Goal: Task Accomplishment & Management: Manage account settings

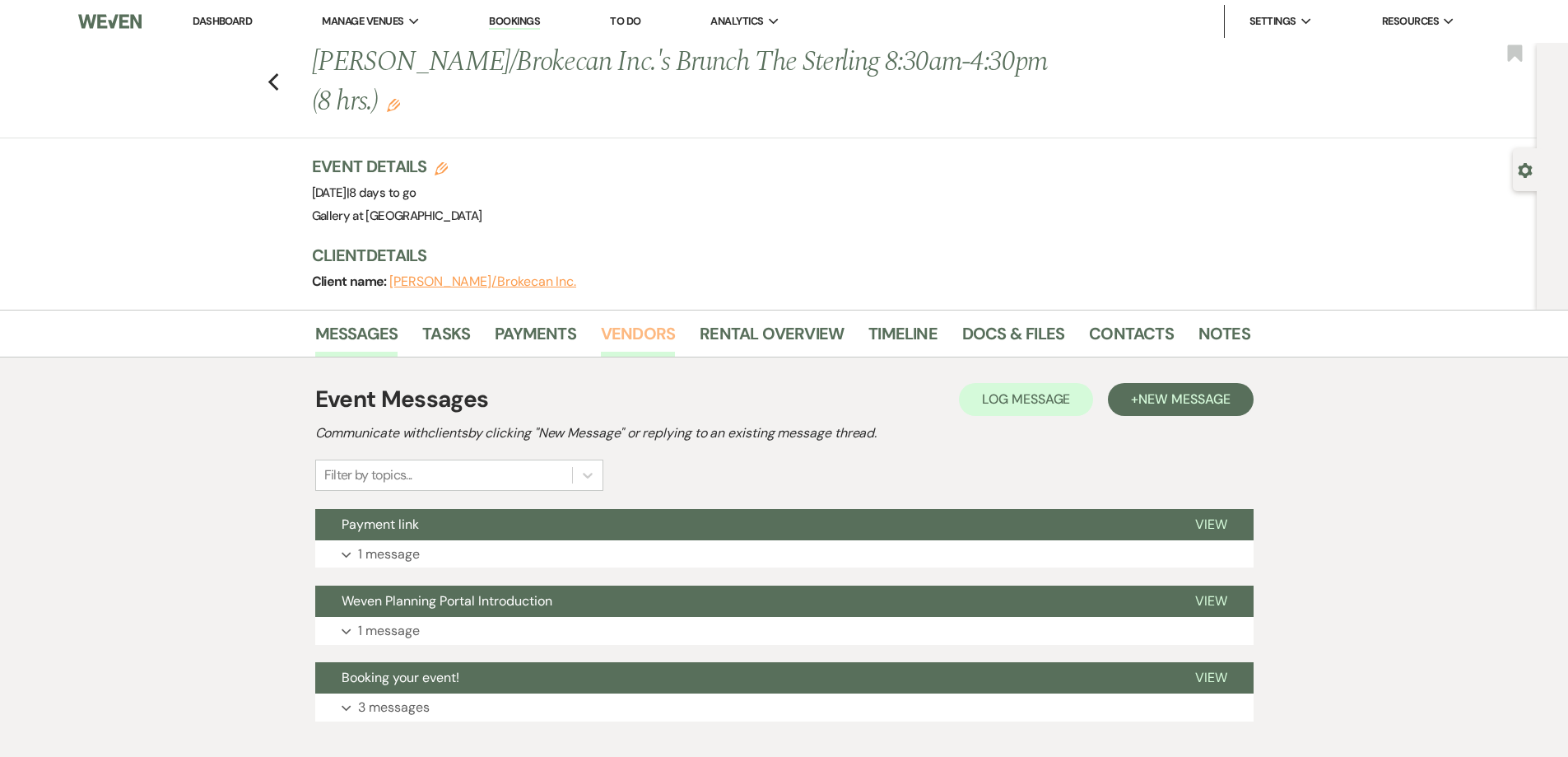
click at [616, 338] on link "Vendors" at bounding box center [638, 339] width 74 height 36
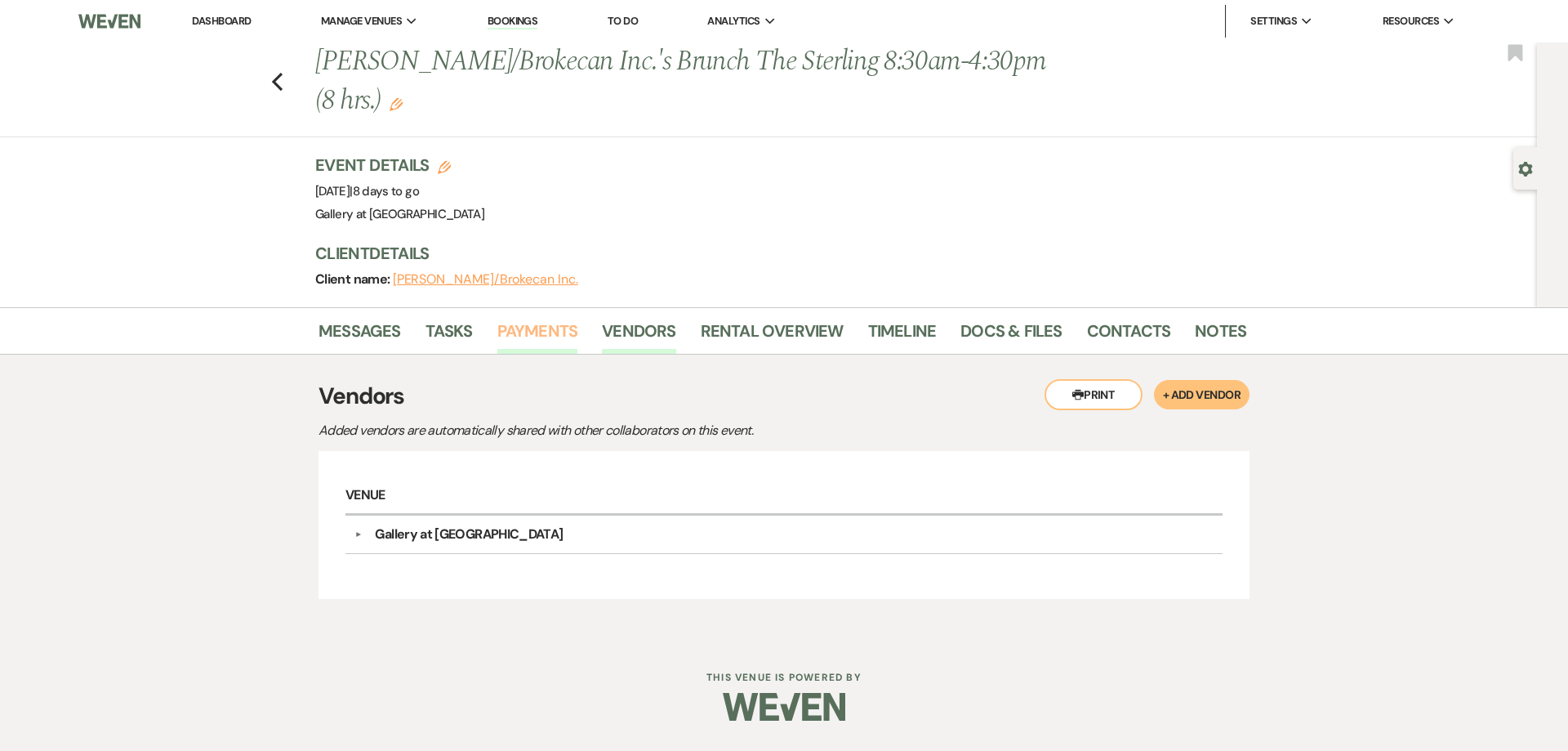
click at [545, 332] on link "Payments" at bounding box center [538, 336] width 81 height 36
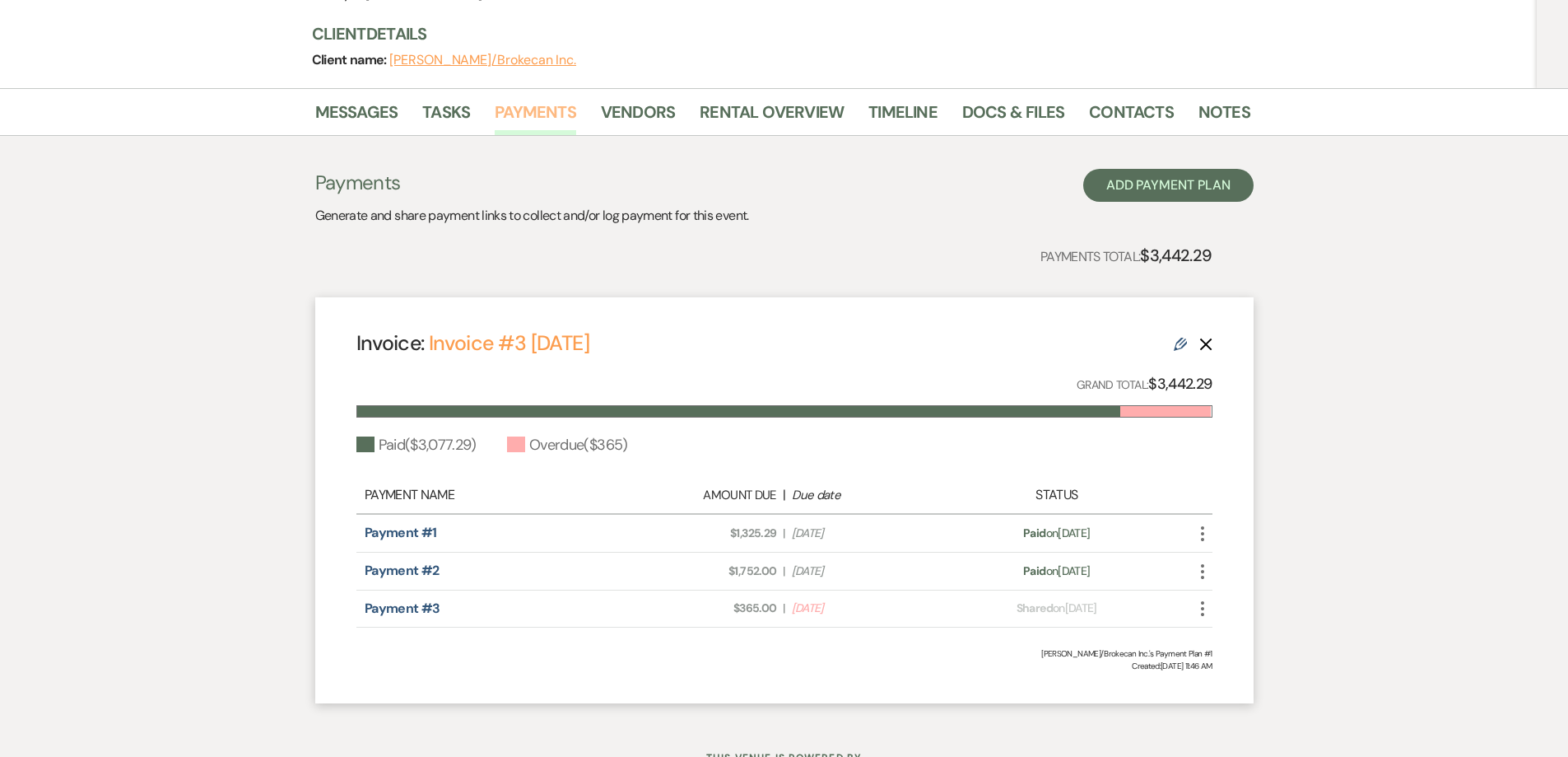
scroll to position [290, 0]
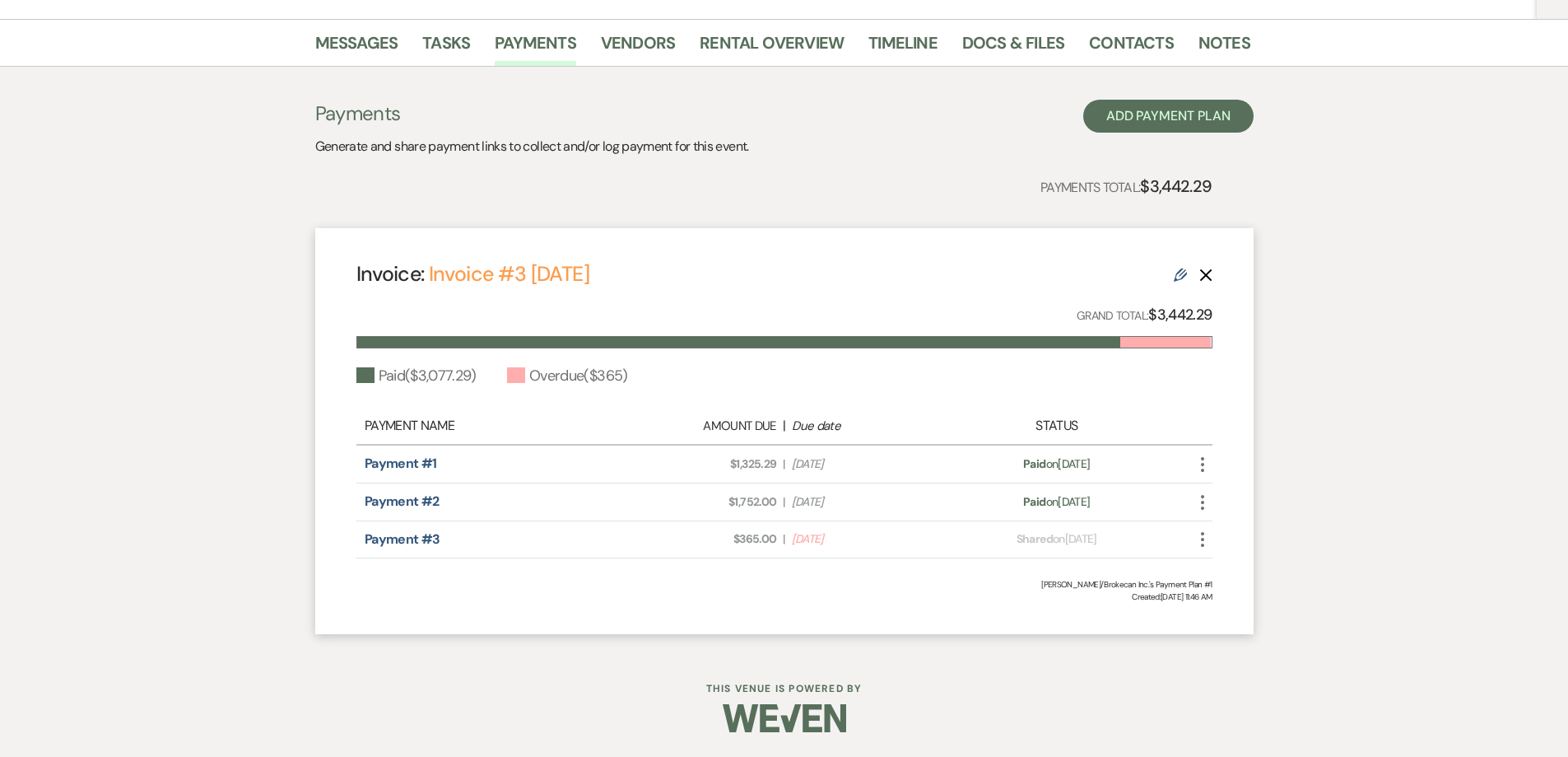
click at [1199, 539] on icon "More" at bounding box center [1202, 539] width 20 height 20
click at [1228, 619] on button "Check [PERSON_NAME] [PERSON_NAME] as Paid" at bounding box center [1276, 628] width 167 height 28
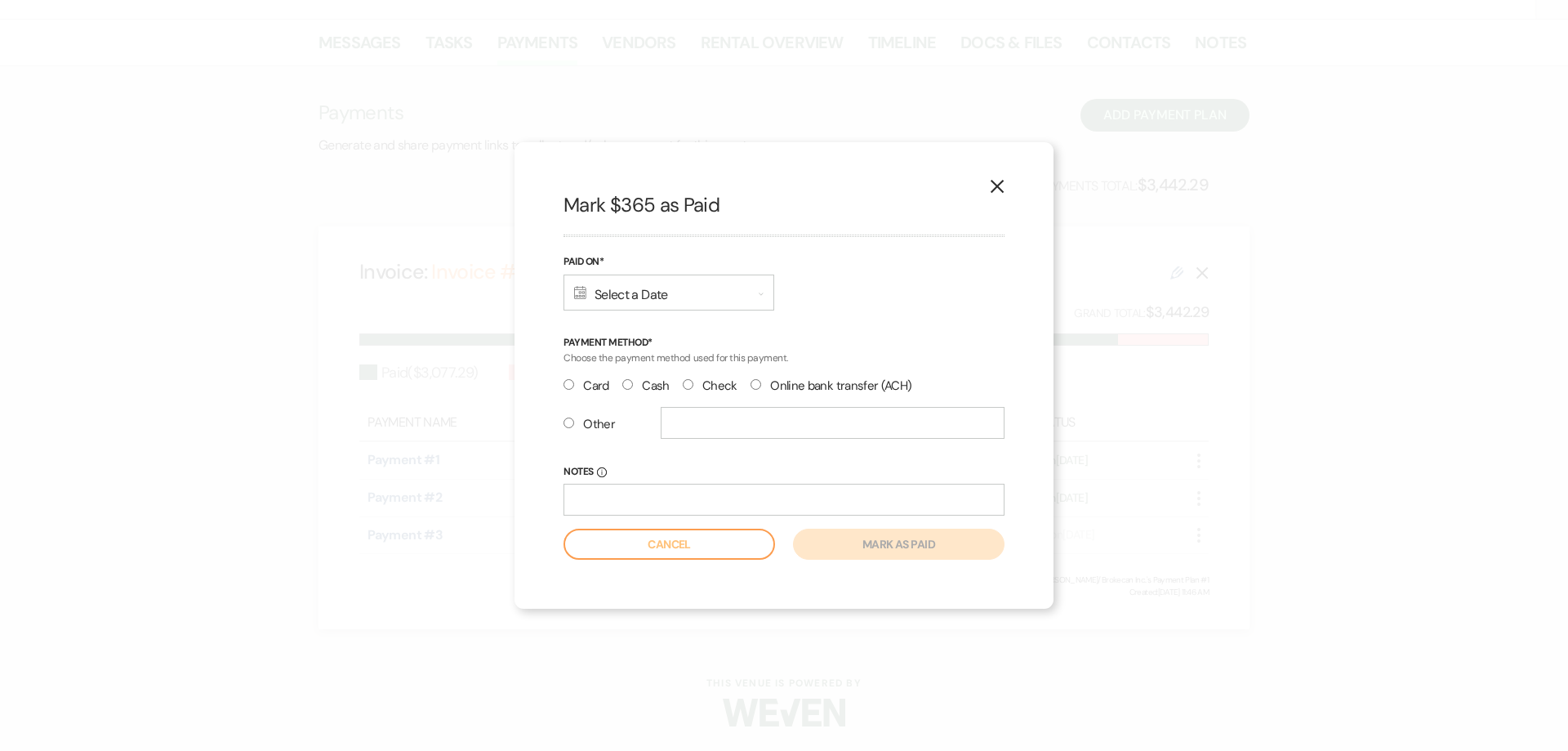
click at [570, 383] on input "Card" at bounding box center [568, 384] width 10 height 10
radio input "true"
click at [565, 419] on input "Other" at bounding box center [568, 423] width 10 height 10
radio input "true"
radio input "false"
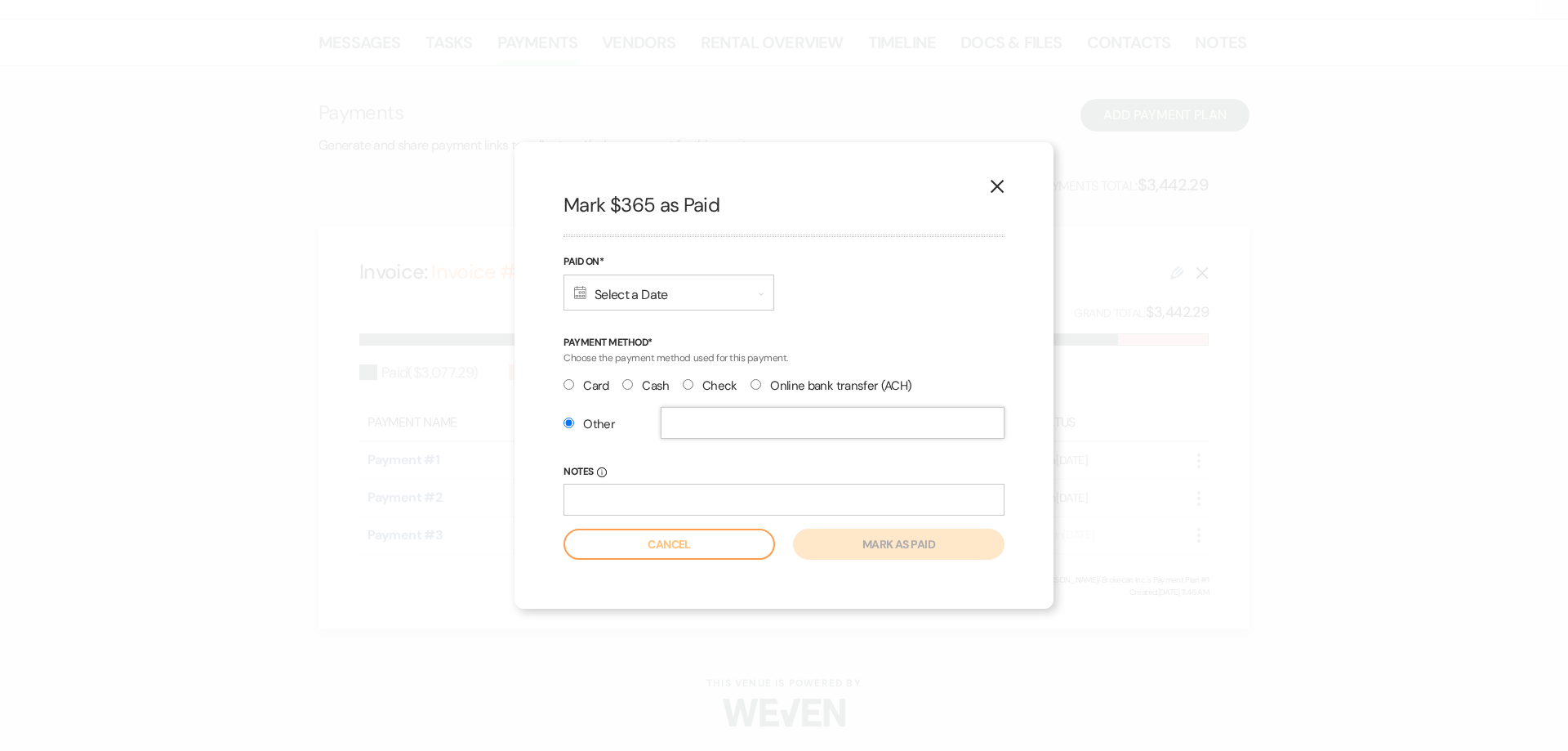
click at [670, 419] on input "text" at bounding box center [832, 422] width 343 height 32
click at [641, 279] on div "Calendar Select a Date Expand" at bounding box center [668, 292] width 210 height 36
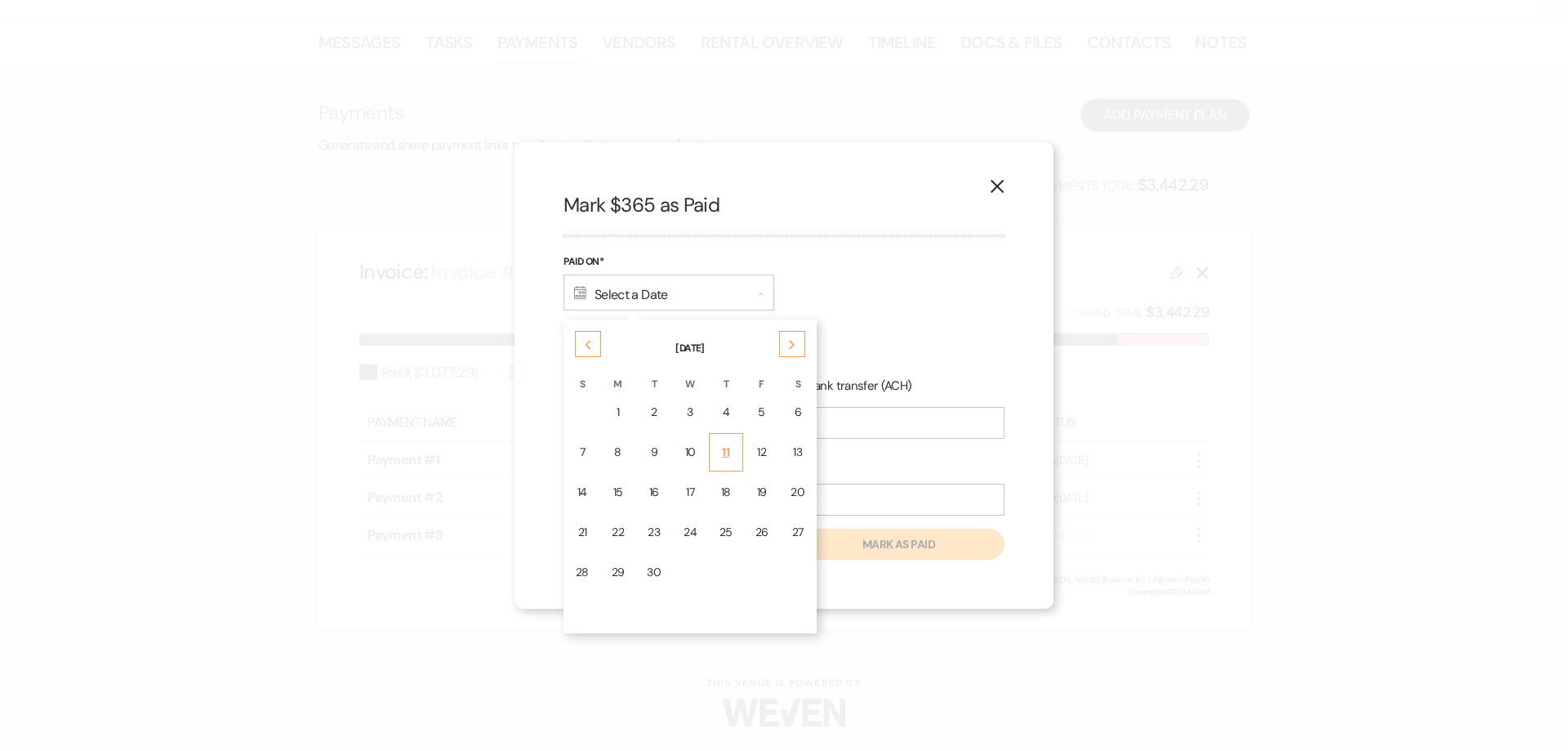
click at [724, 459] on div "11" at bounding box center [725, 452] width 13 height 17
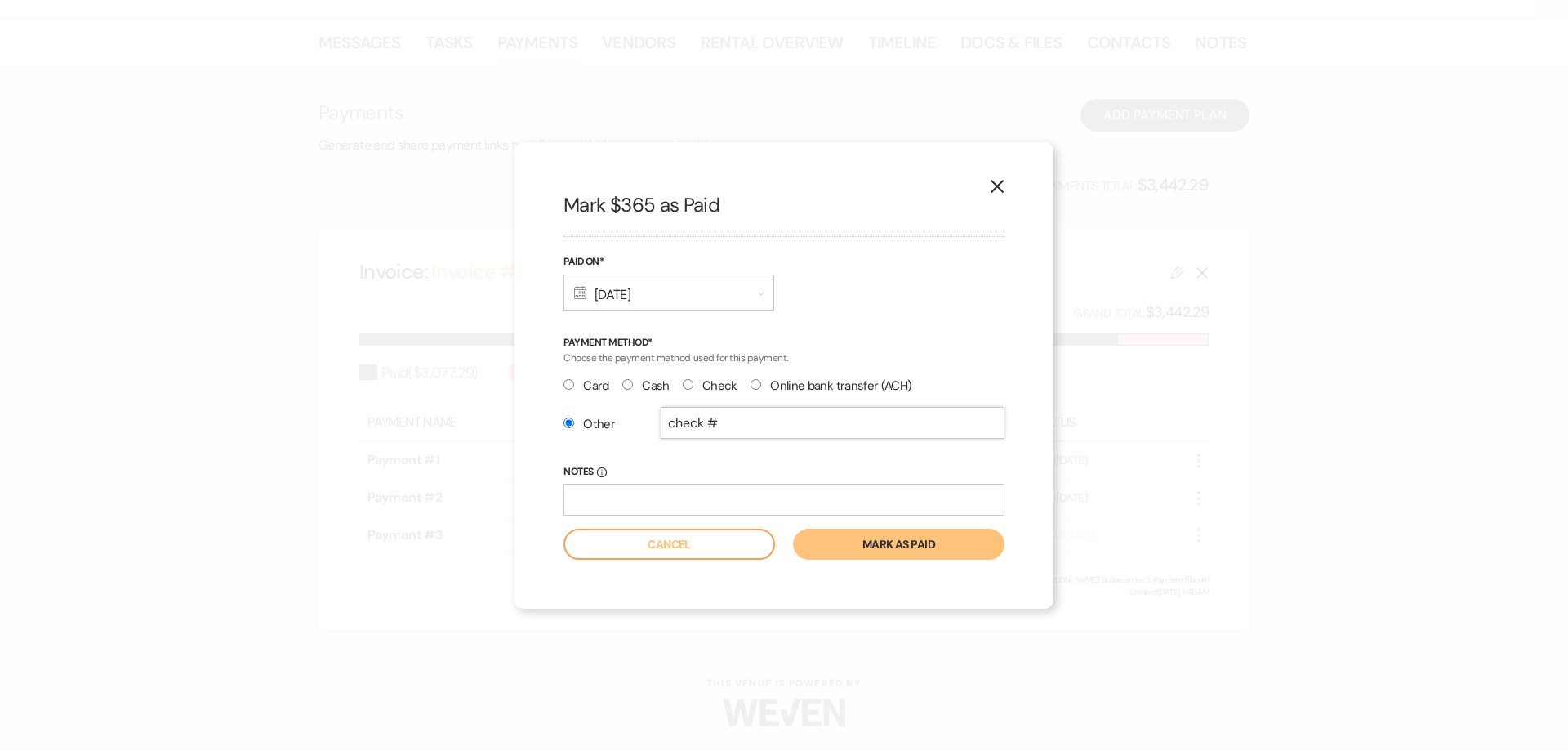
click at [676, 430] on input "check #" at bounding box center [832, 422] width 343 height 32
click at [751, 425] on input "Check #" at bounding box center [832, 422] width 343 height 32
type input "Check #2020"
click at [878, 550] on button "Mark as paid" at bounding box center [899, 544] width 211 height 31
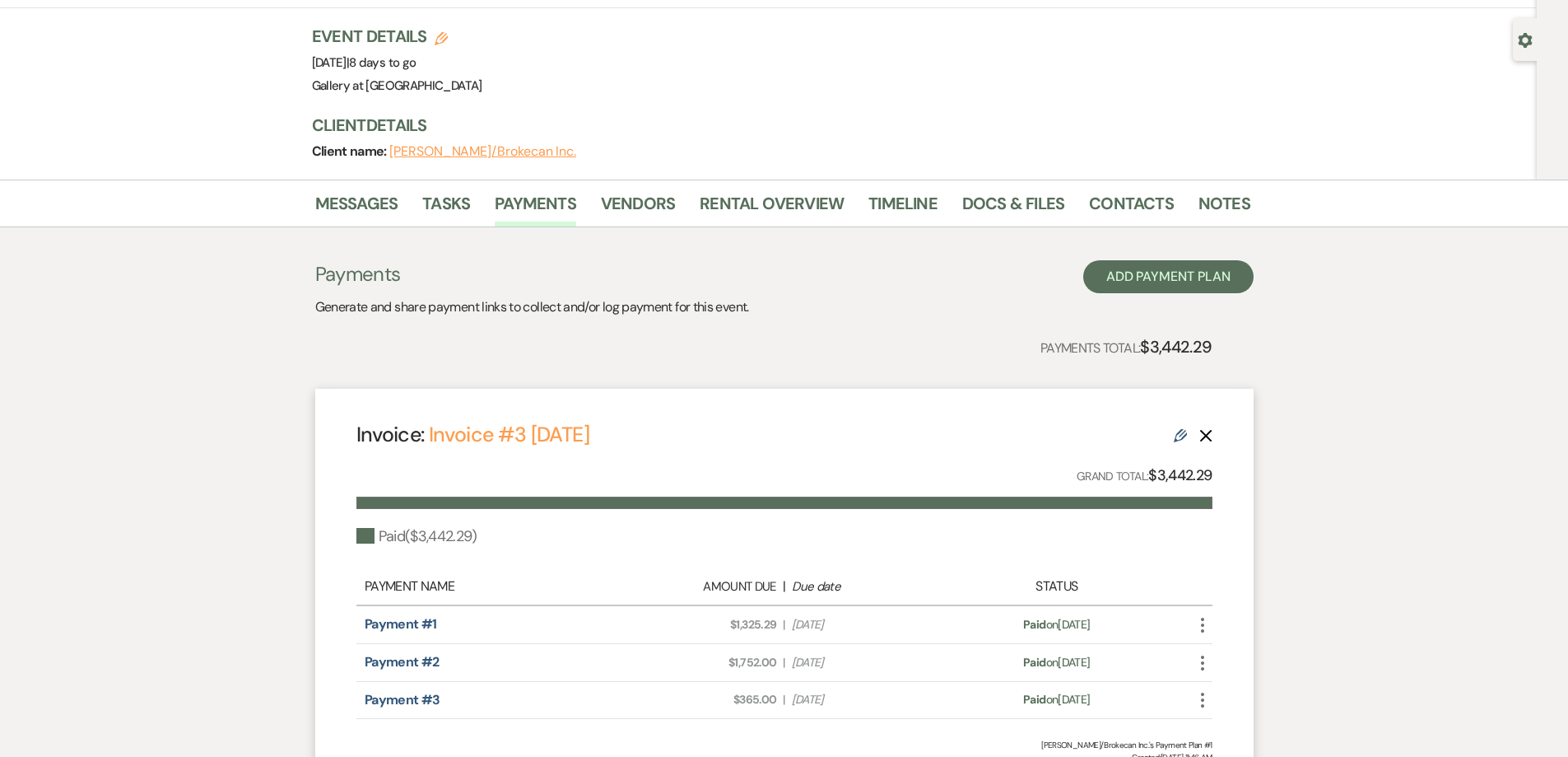
scroll to position [44, 0]
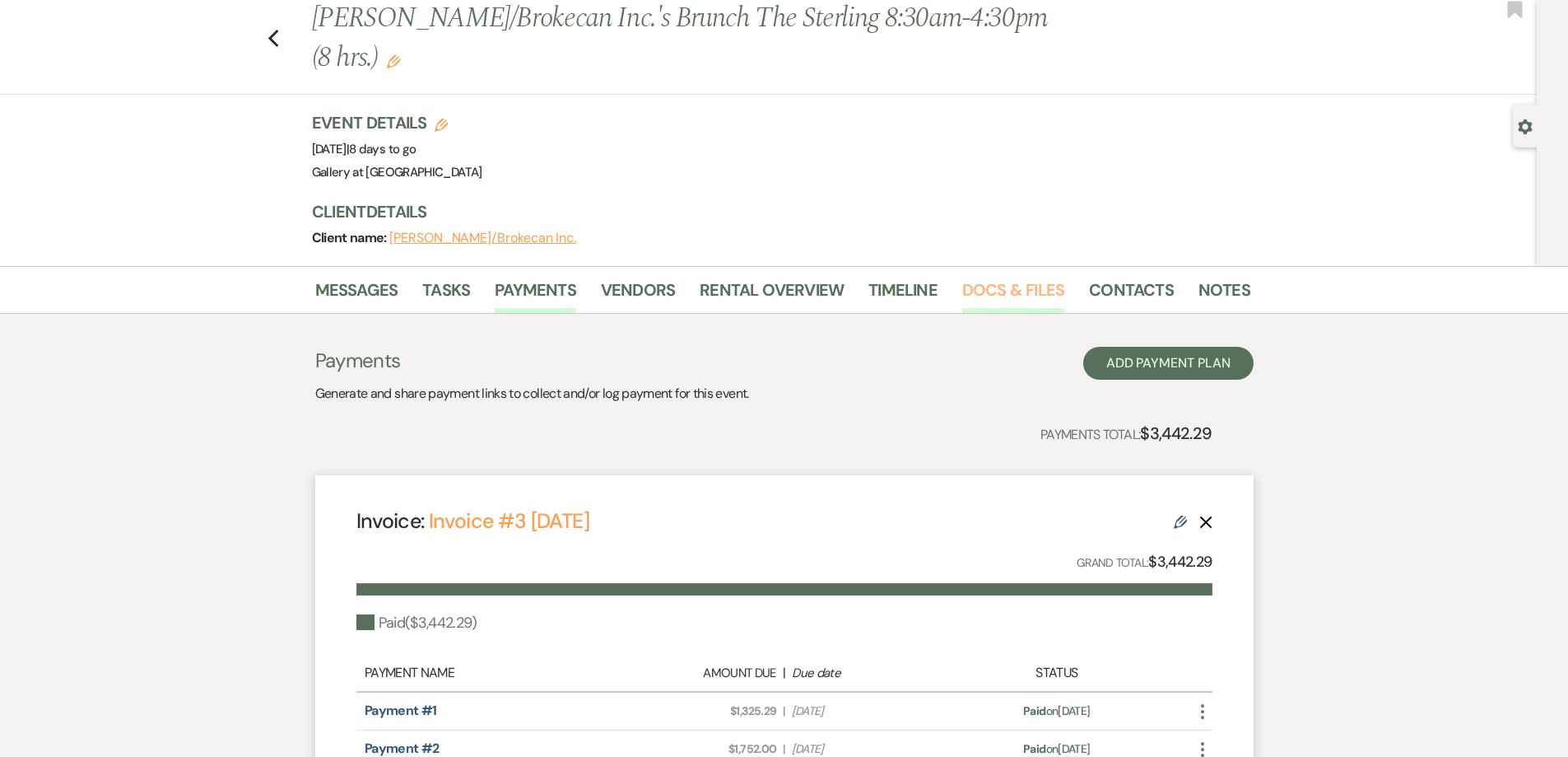
click at [992, 302] on link "Docs & Files" at bounding box center [1012, 295] width 102 height 36
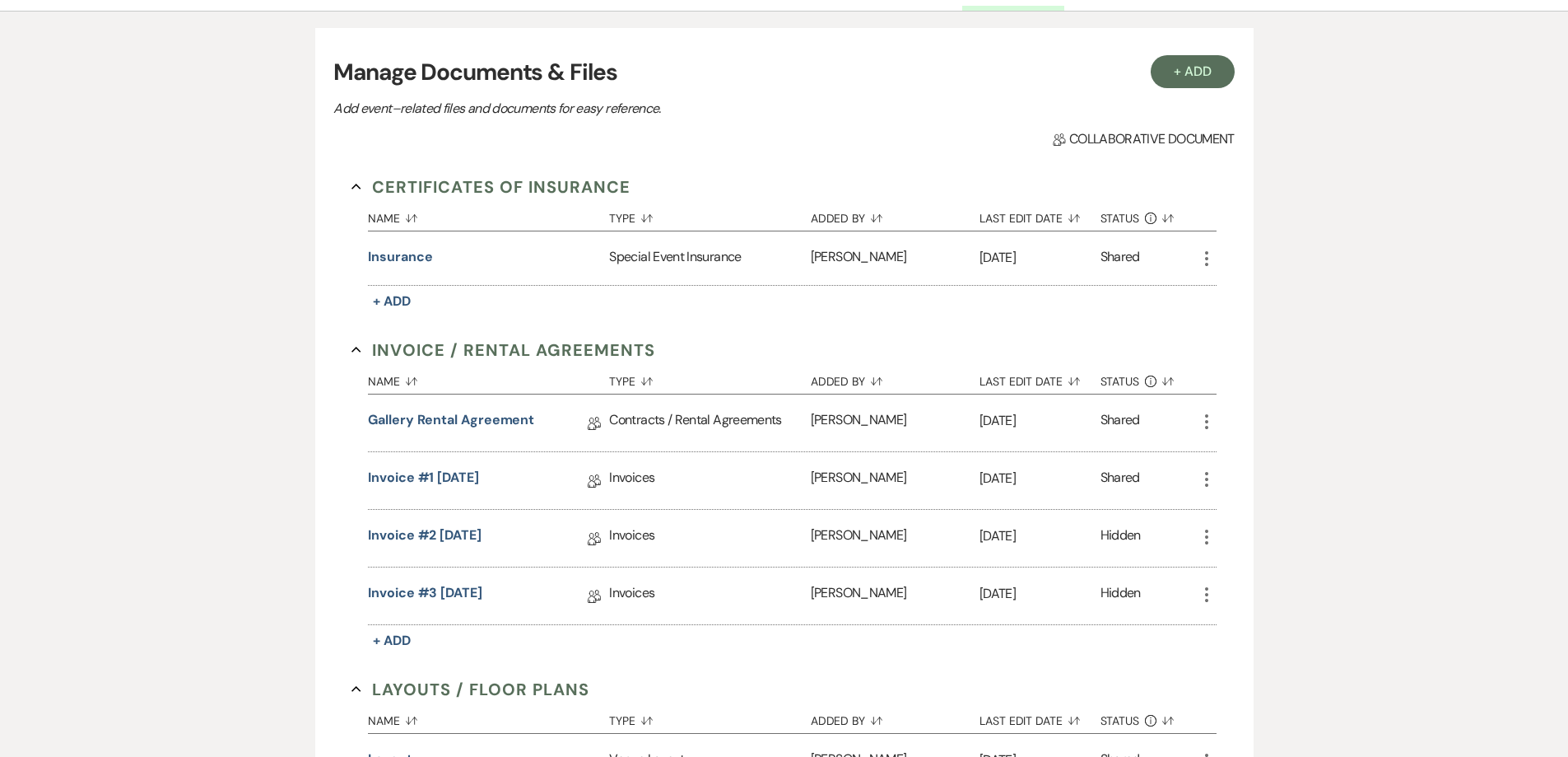
scroll to position [373, 0]
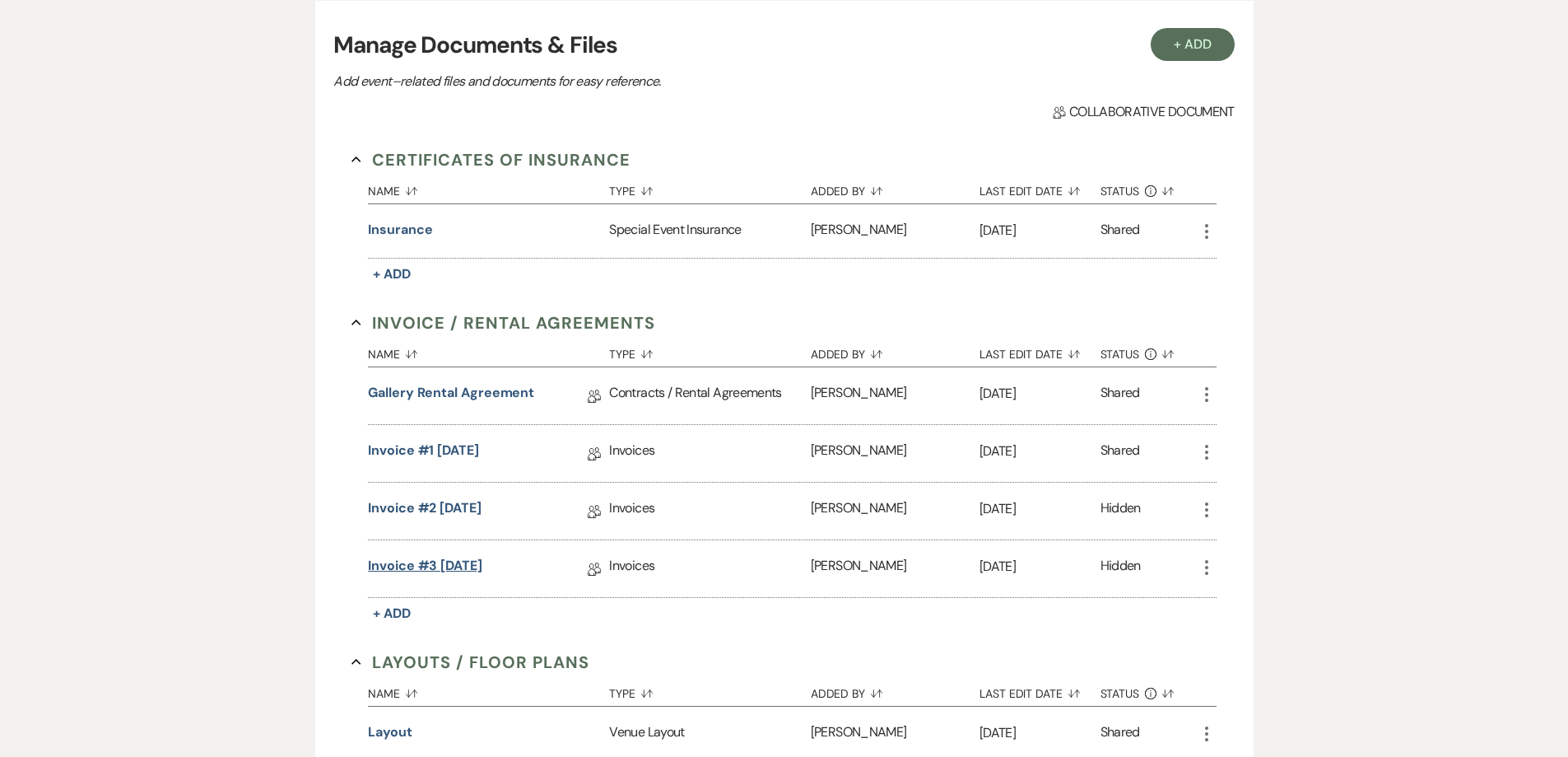
click at [482, 569] on link "Invoice #3 [DATE]" at bounding box center [424, 569] width 114 height 26
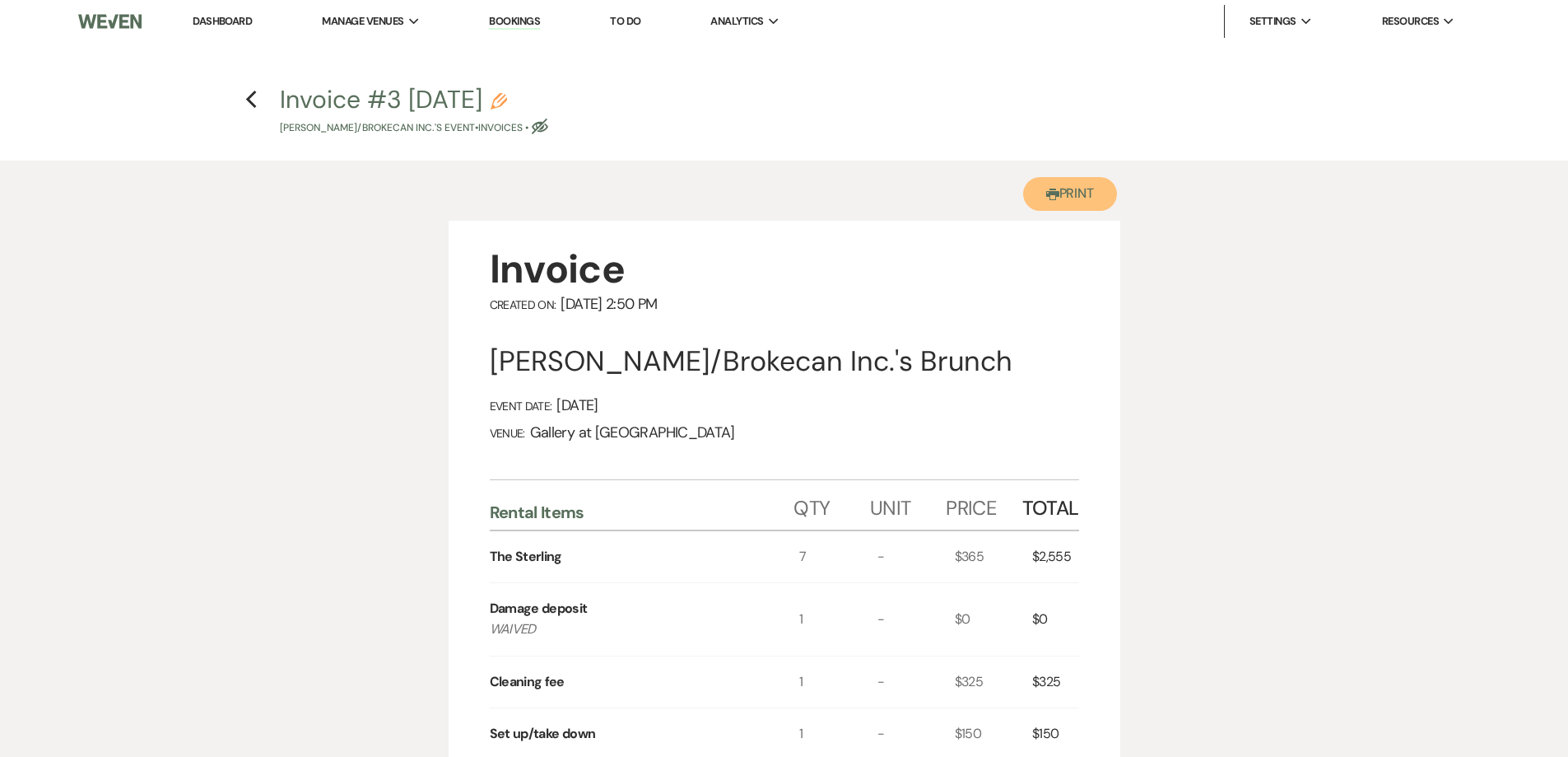
drag, startPoint x: 1057, startPoint y: 201, endPoint x: 1212, endPoint y: 647, distance: 472.2
click at [1057, 202] on button "Printer Print" at bounding box center [1070, 193] width 94 height 34
